Goal: Find specific page/section: Find specific page/section

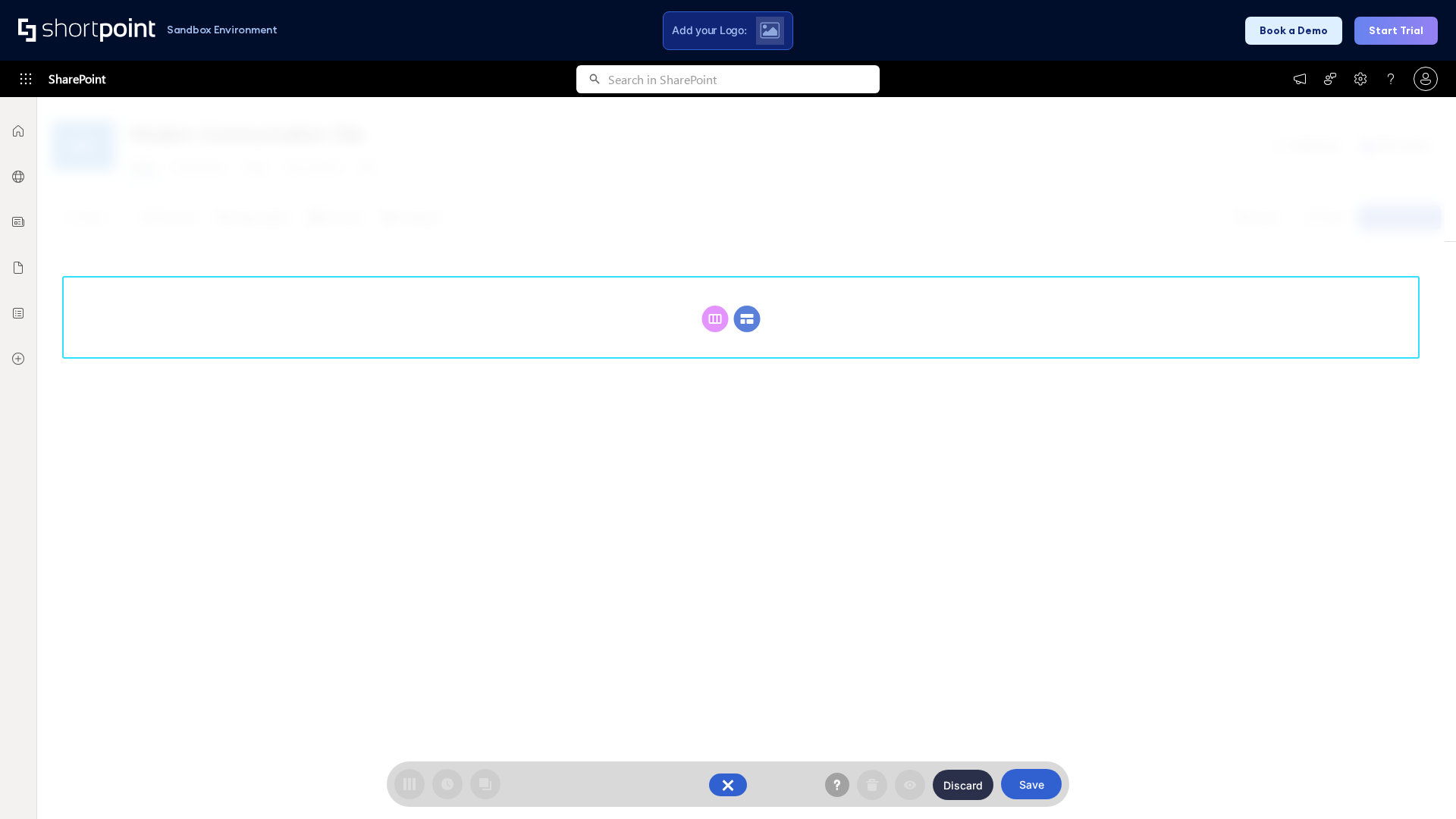
click at [747, 306] on circle at bounding box center [748, 319] width 27 height 27
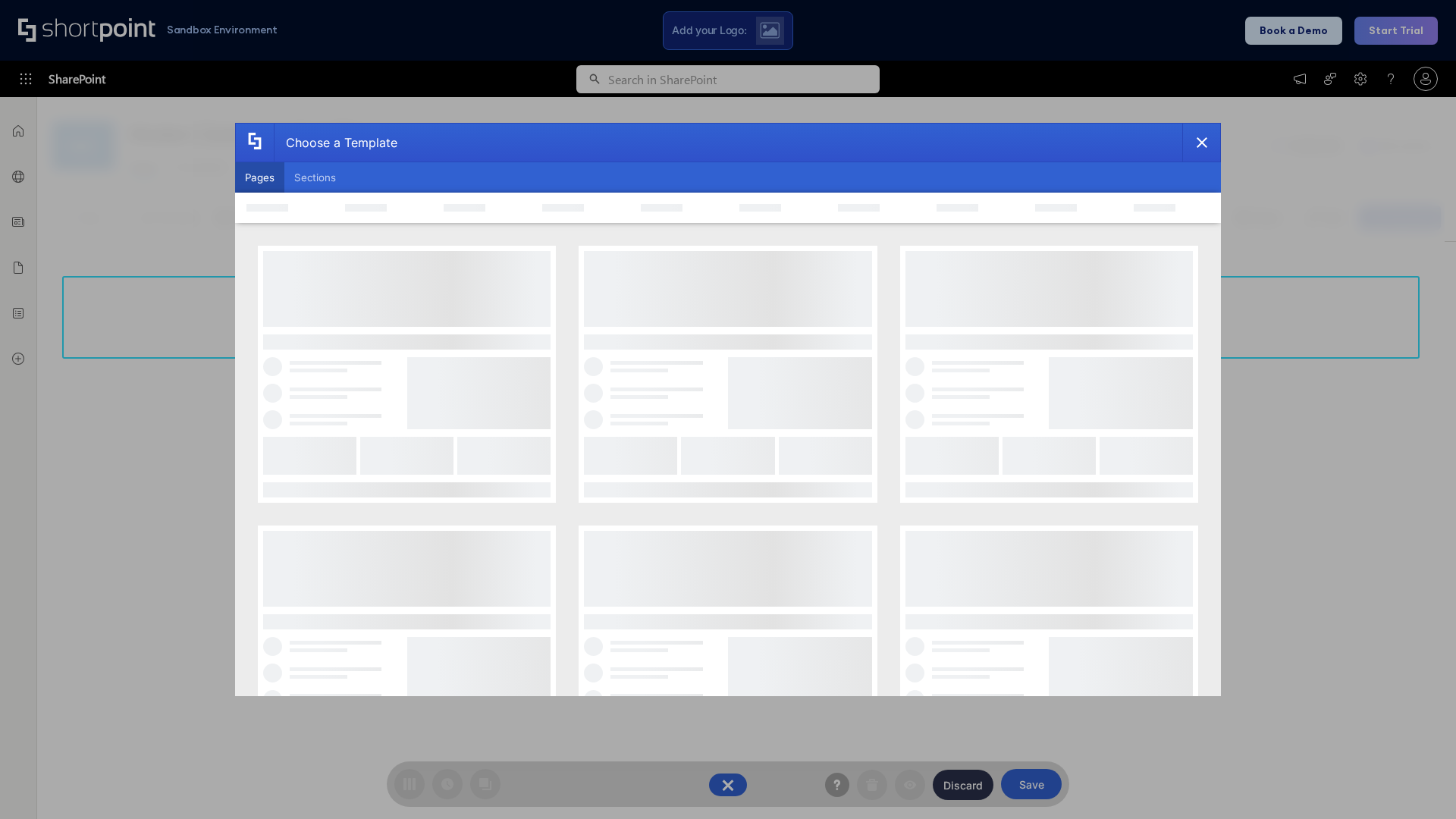
scroll to position [208, 0]
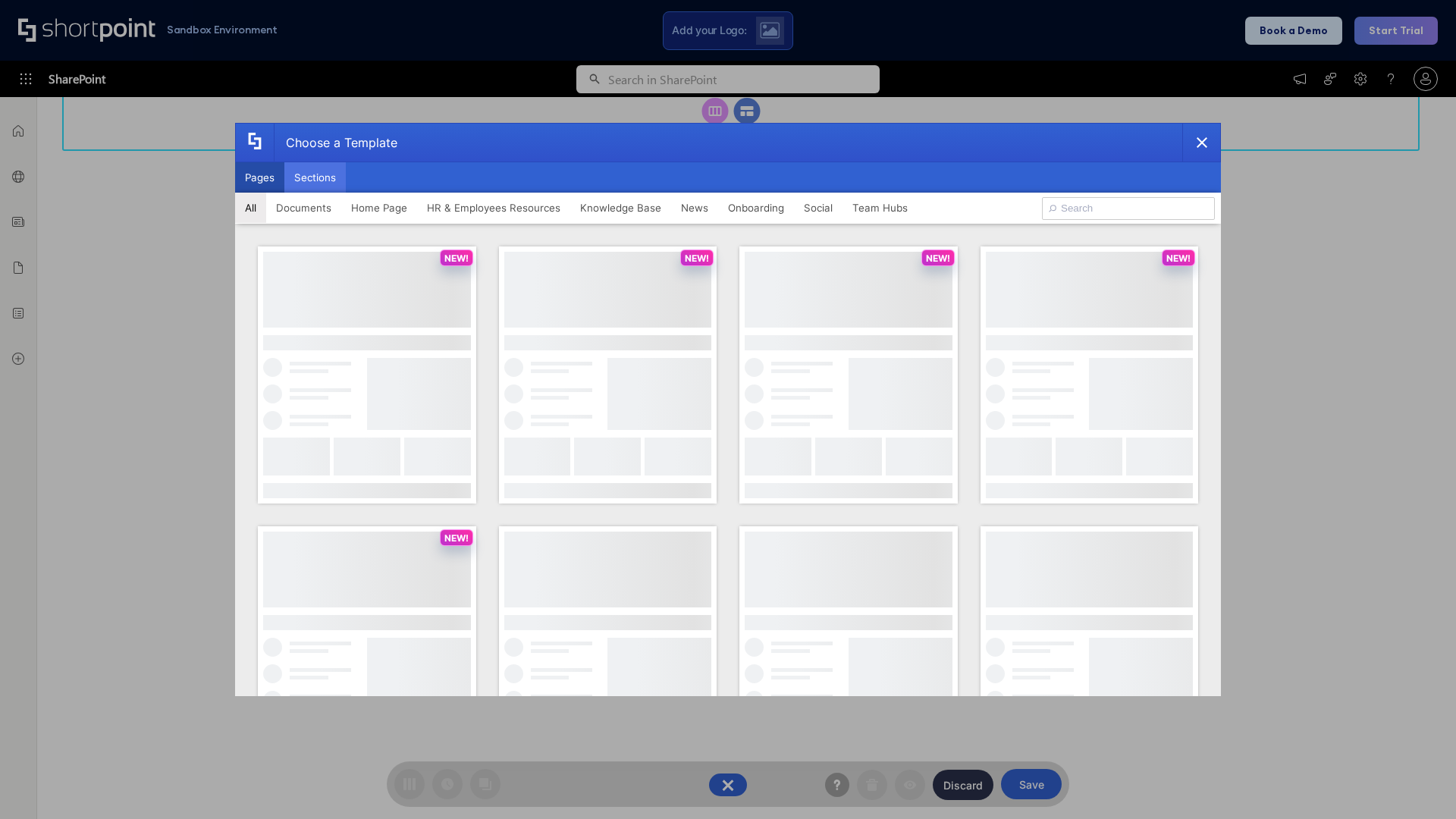
click at [315, 178] on button "Sections" at bounding box center [315, 177] width 61 height 31
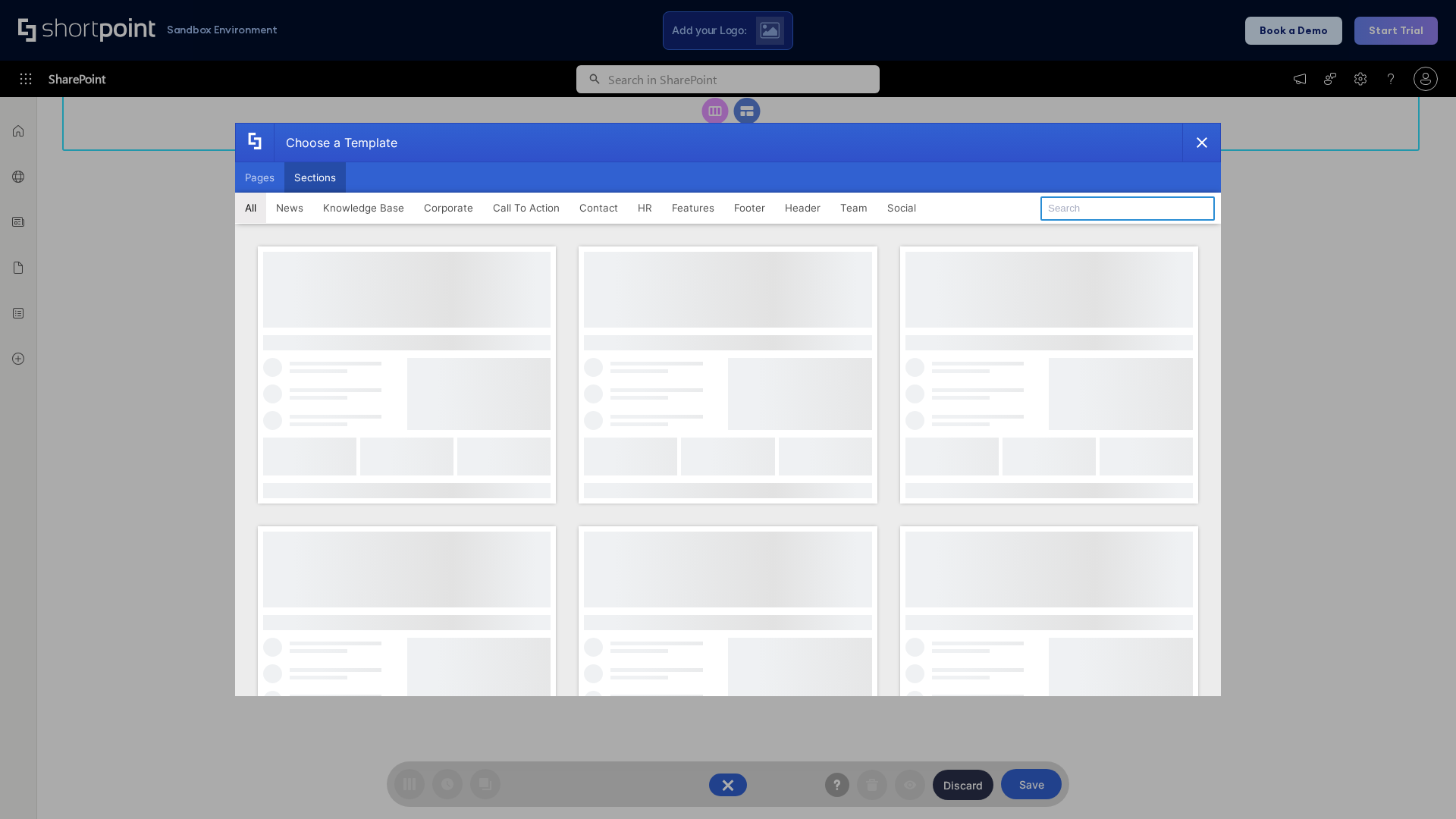
type input "Meet The Team 2"
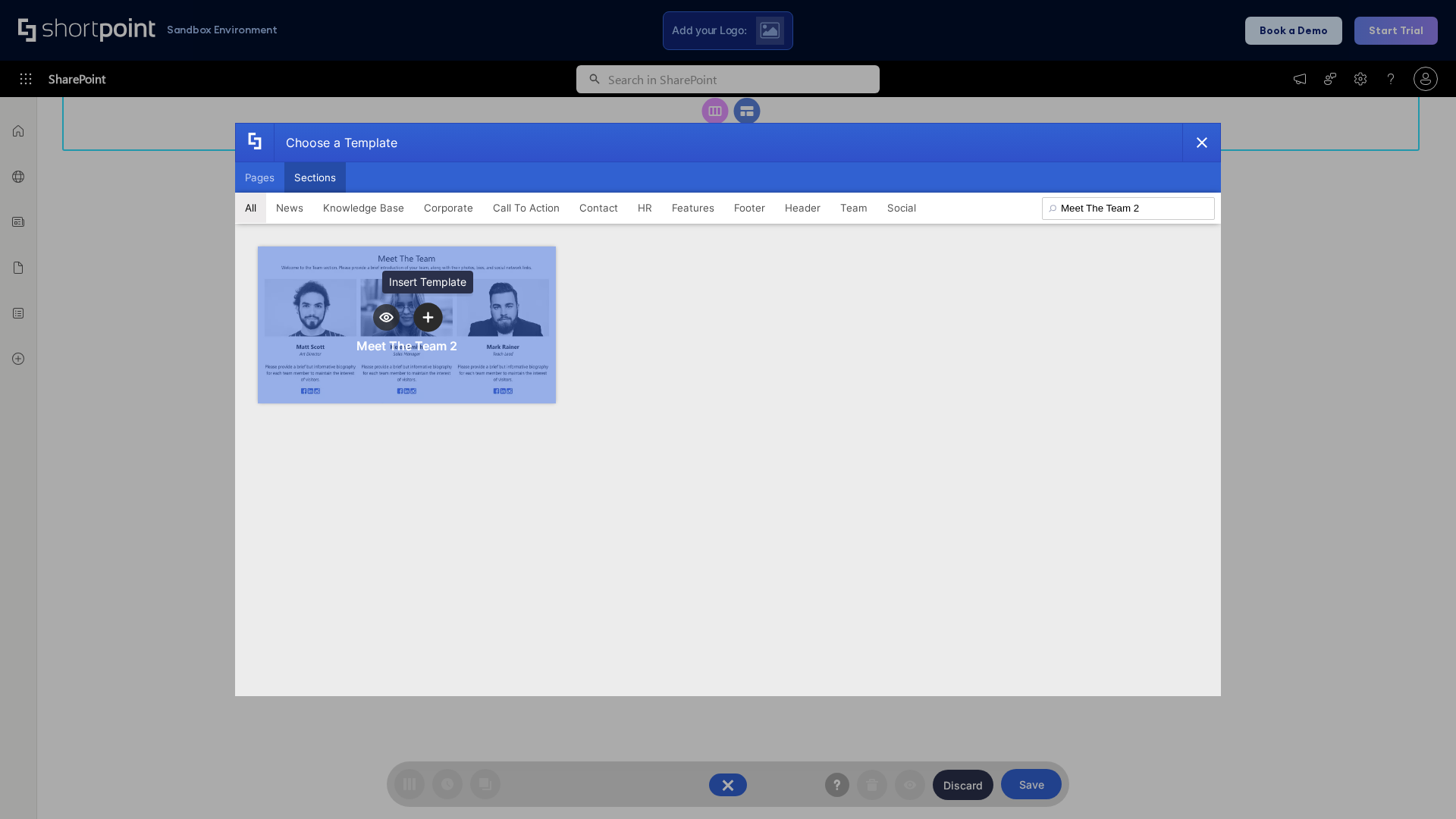
click at [428, 317] on icon "template selector" at bounding box center [428, 316] width 11 height 11
